Goal: Task Accomplishment & Management: Use online tool/utility

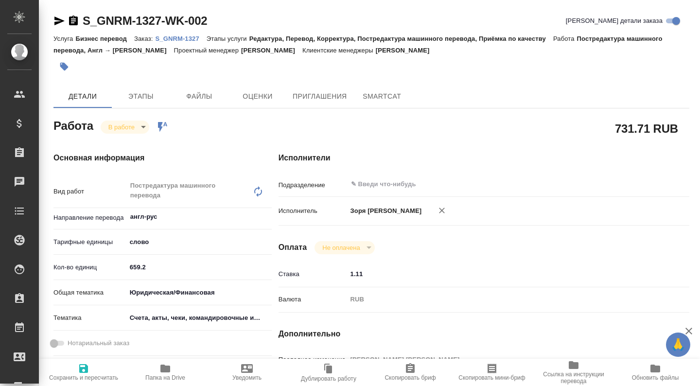
type textarea "x"
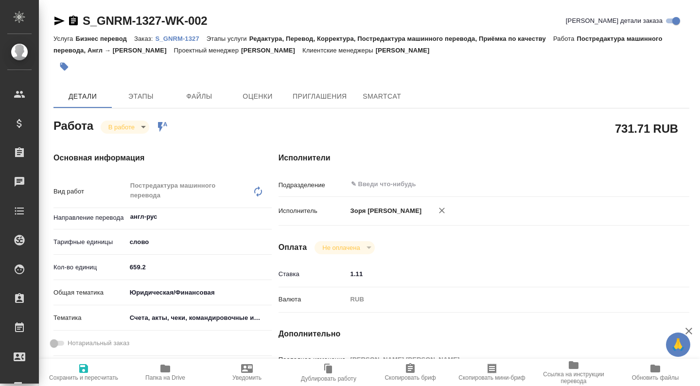
type textarea "x"
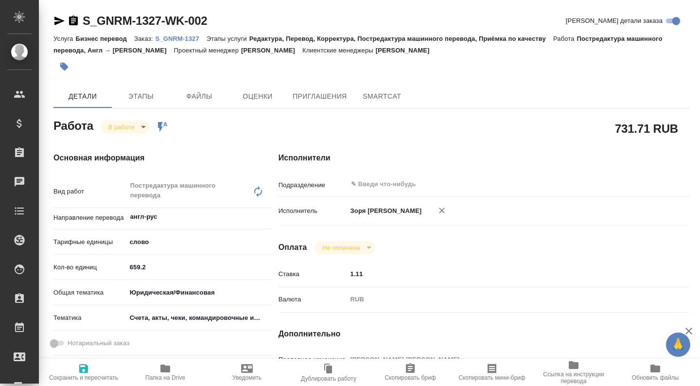
type textarea "x"
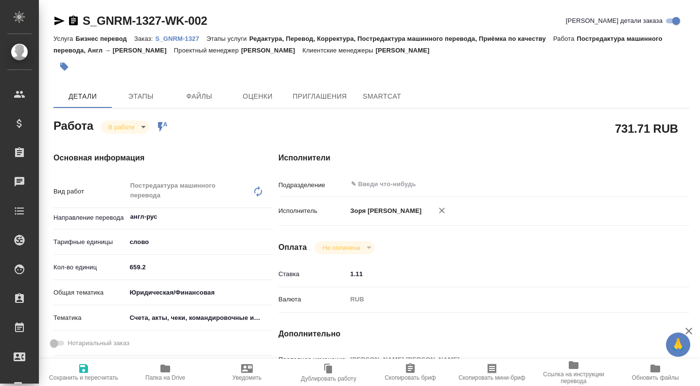
type textarea "x"
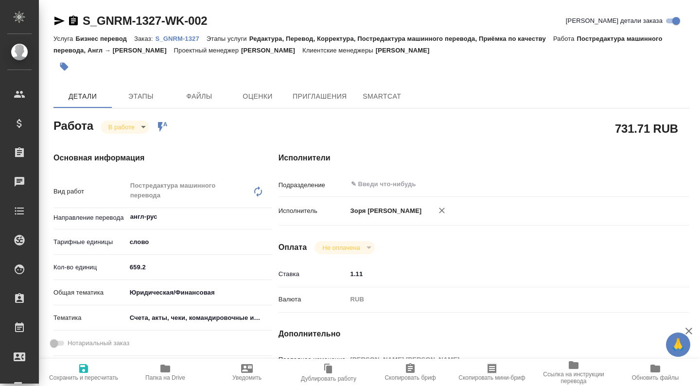
type textarea "x"
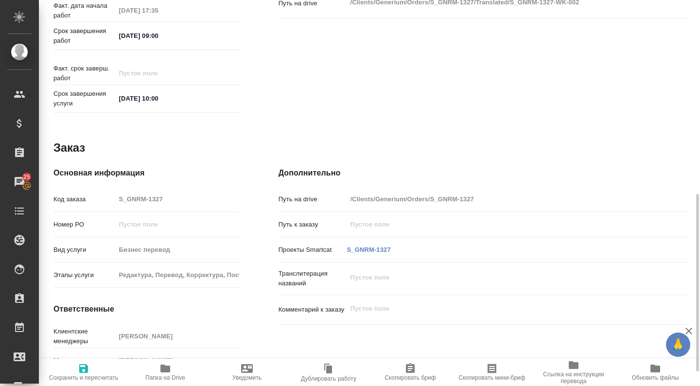
scroll to position [453, 0]
